Goal: Task Accomplishment & Management: Manage account settings

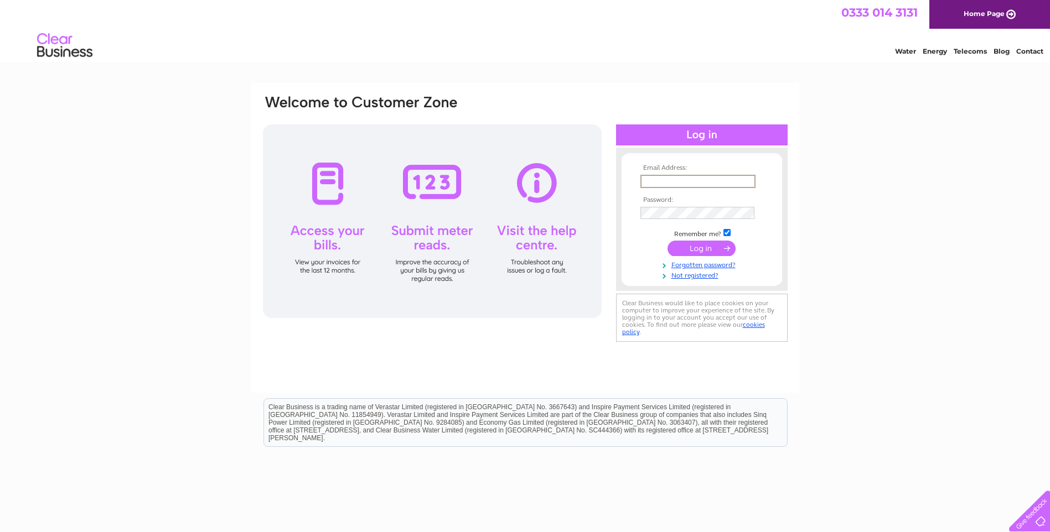
click at [662, 184] on input "text" at bounding box center [697, 181] width 115 height 13
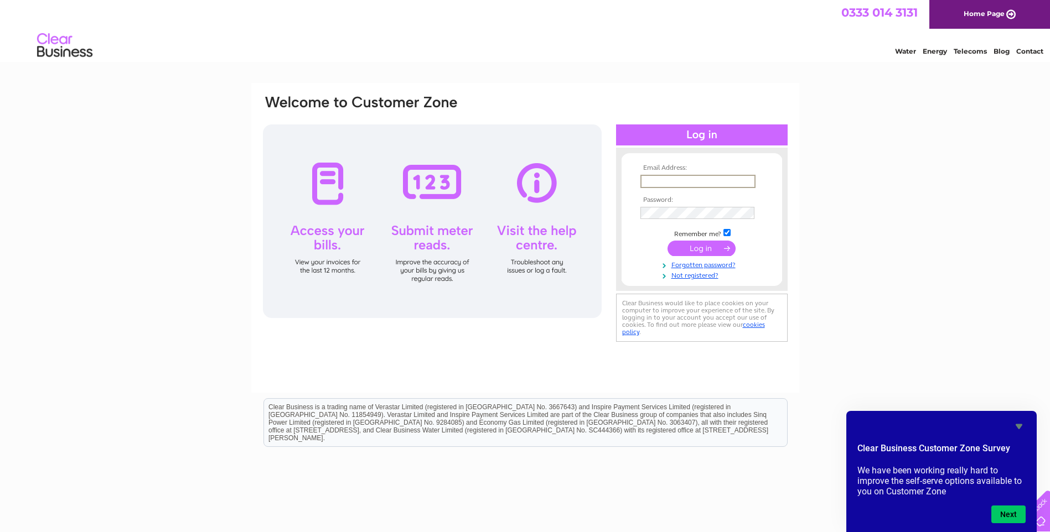
type input "barbara@tapltd.co.uk"
click at [698, 251] on input "submit" at bounding box center [701, 248] width 68 height 15
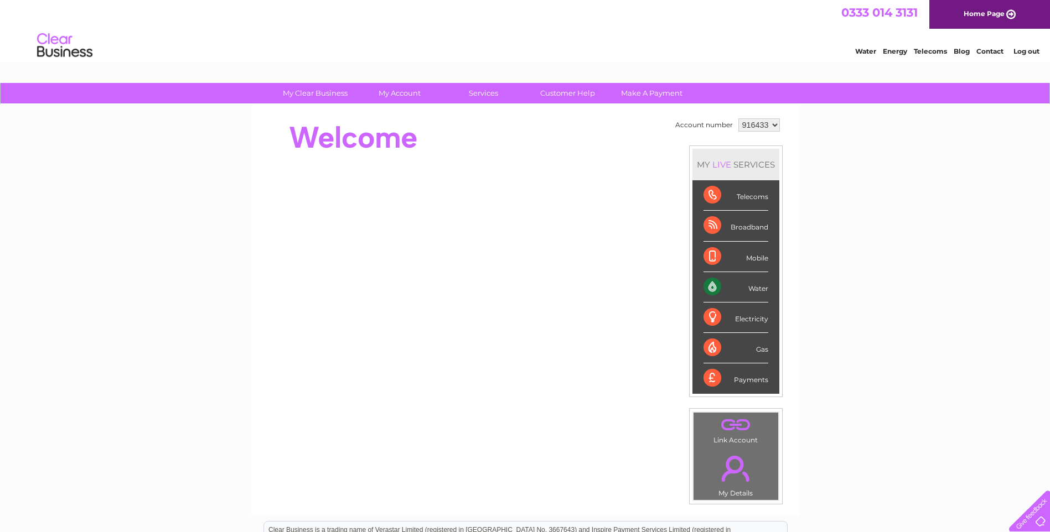
click at [746, 383] on div "Payments" at bounding box center [735, 379] width 65 height 30
click at [713, 375] on div "Payments" at bounding box center [735, 379] width 65 height 30
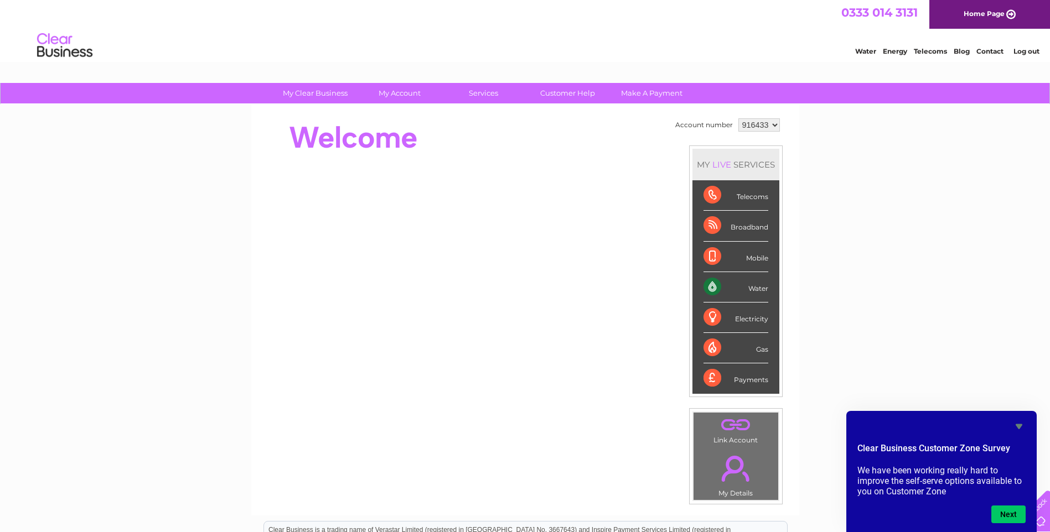
click at [772, 129] on select "916433" at bounding box center [758, 124] width 41 height 13
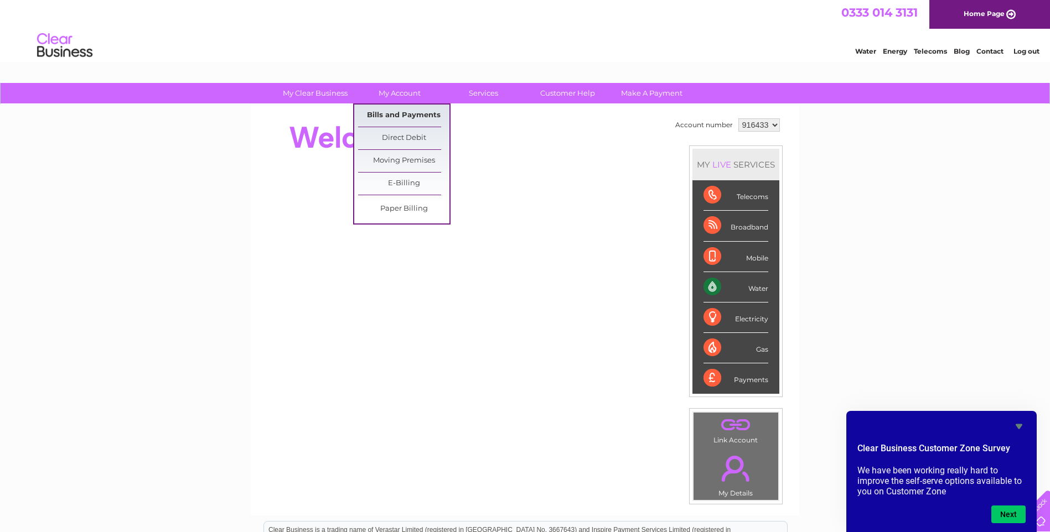
click at [386, 116] on link "Bills and Payments" at bounding box center [403, 116] width 91 height 22
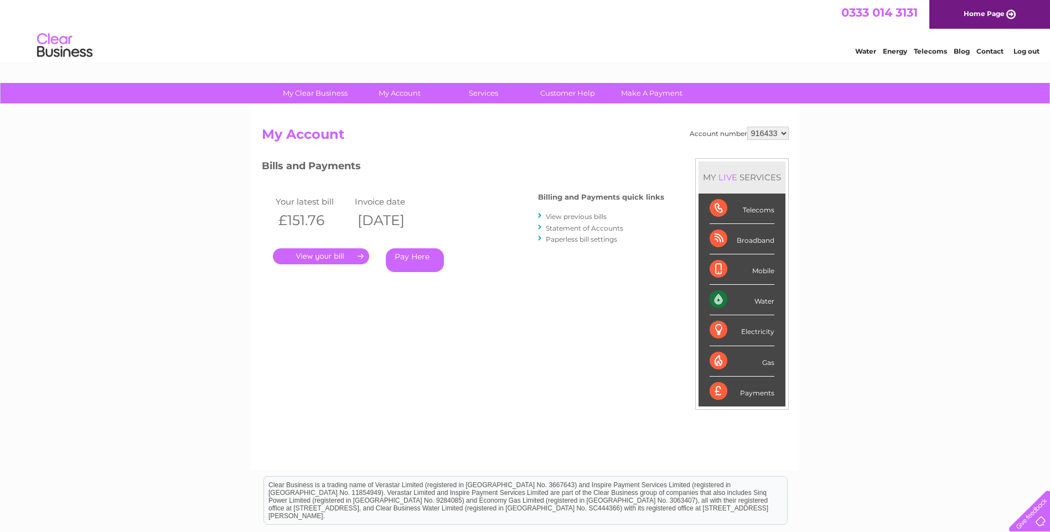
click at [556, 216] on link "View previous bills" at bounding box center [576, 216] width 61 height 8
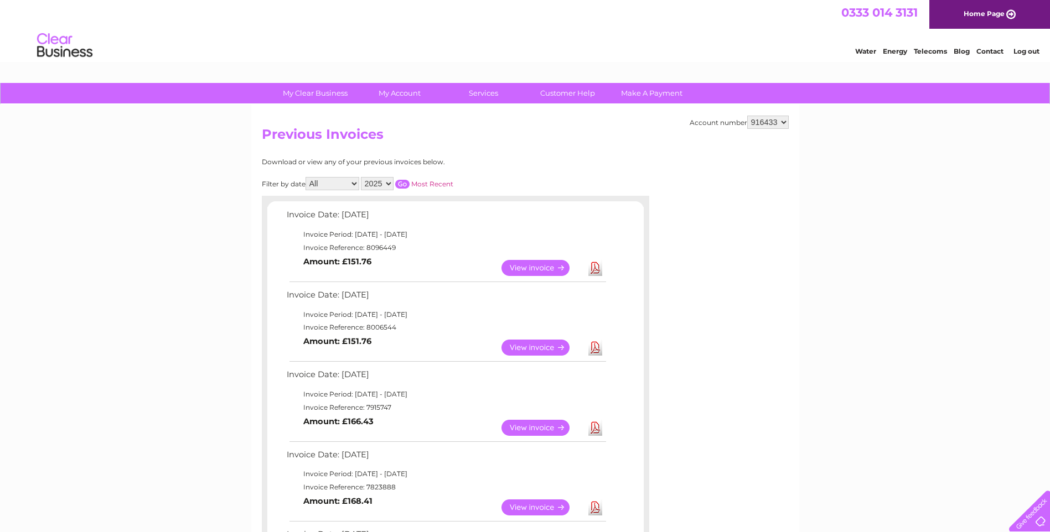
click at [1025, 53] on link "Log out" at bounding box center [1026, 51] width 26 height 8
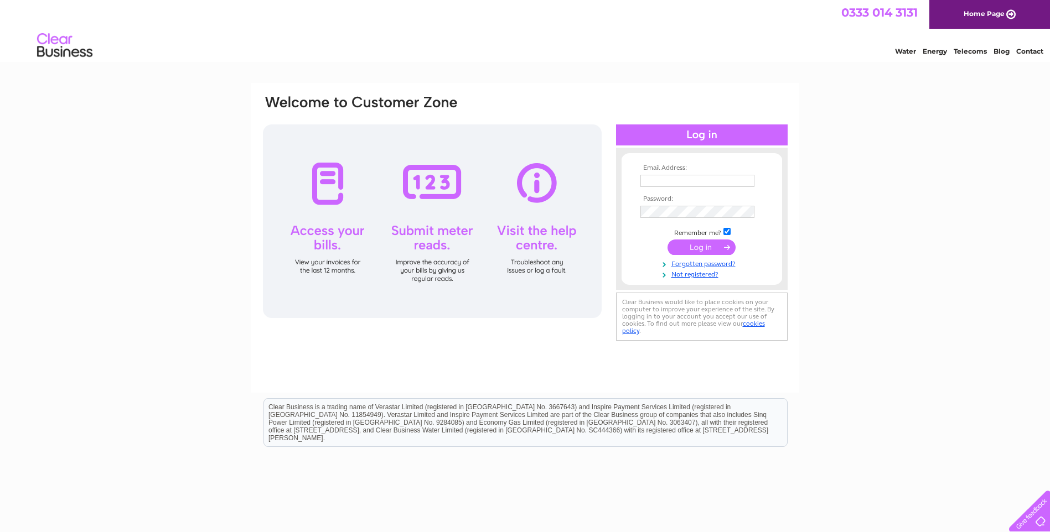
click at [678, 177] on input "text" at bounding box center [697, 181] width 114 height 12
type input "d"
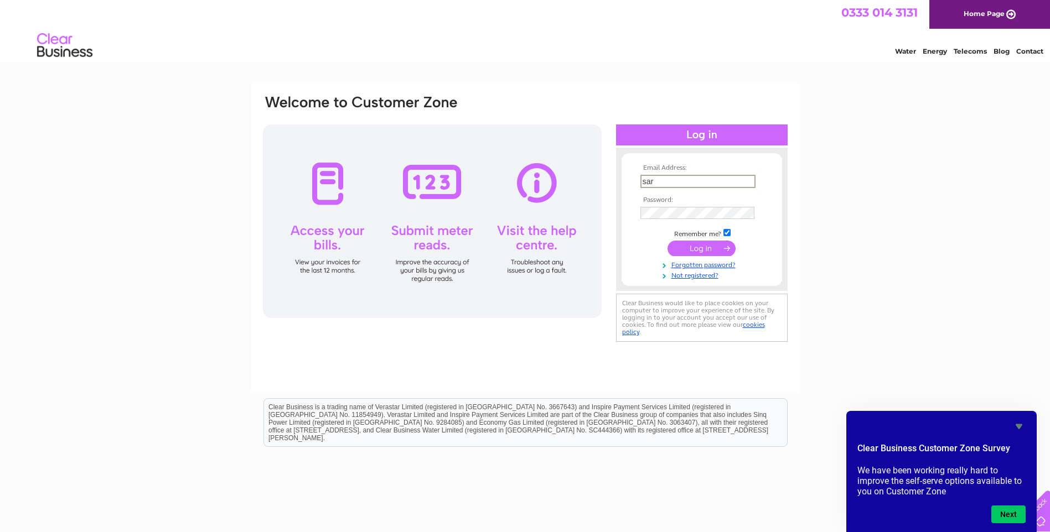
type input "[PERSON_NAME][EMAIL_ADDRESS][DOMAIN_NAME]"
click at [698, 244] on input "submit" at bounding box center [701, 248] width 68 height 15
